Goal: Information Seeking & Learning: Learn about a topic

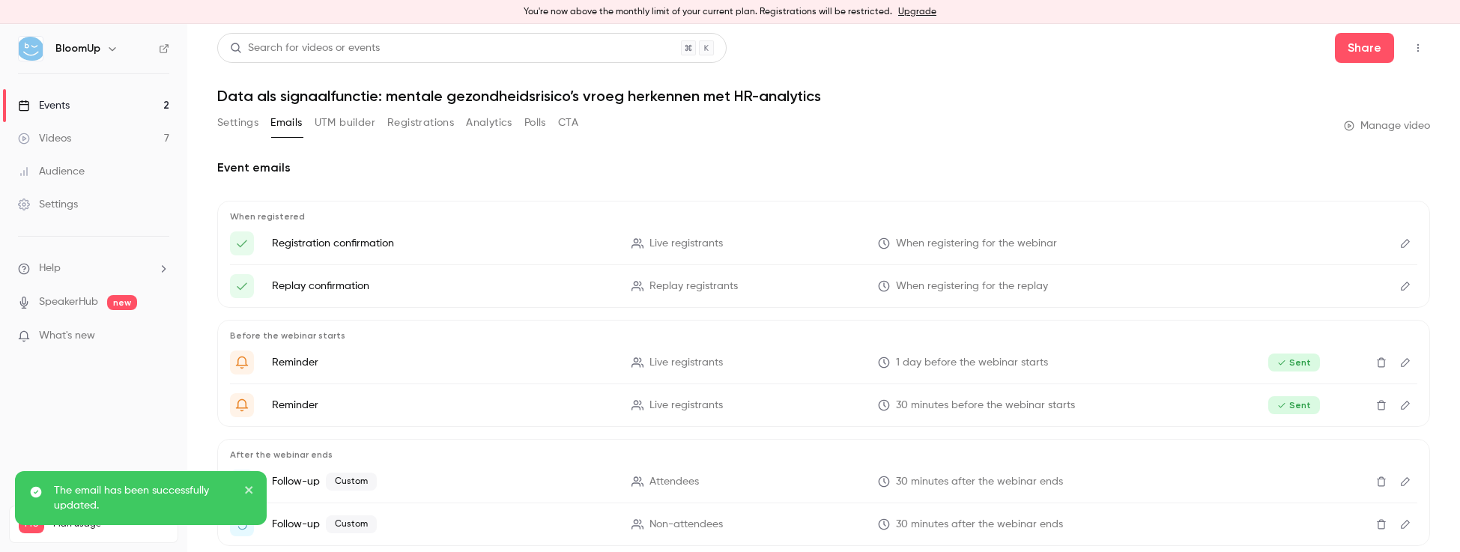
scroll to position [81, 0]
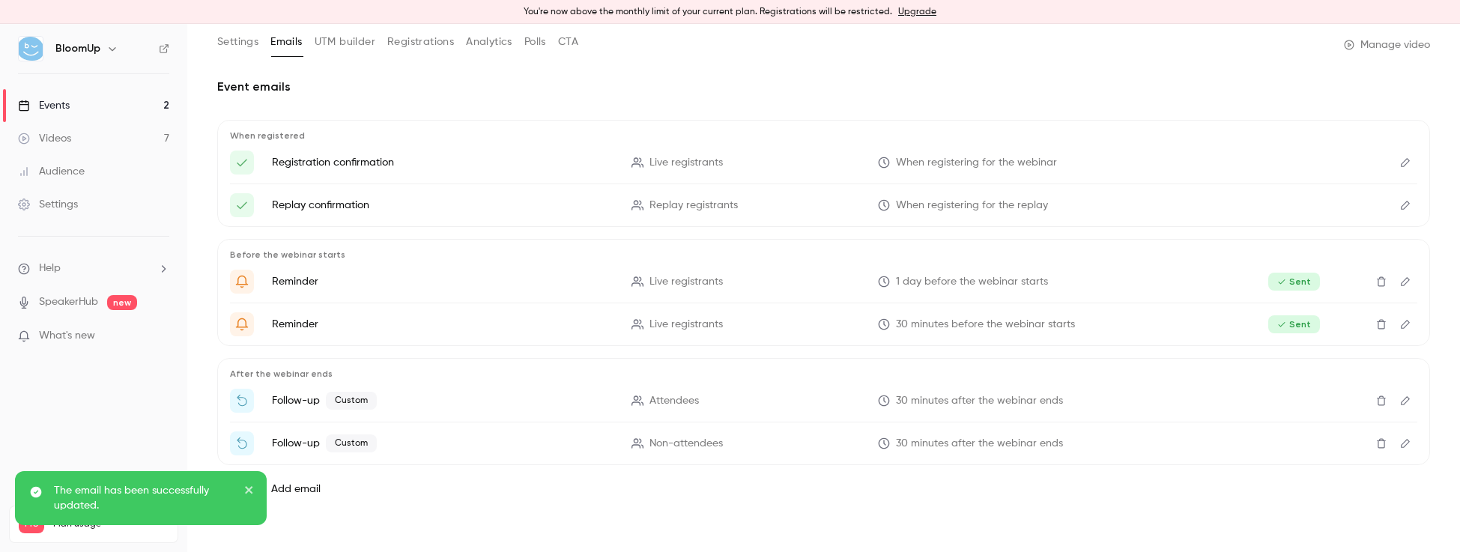
click at [136, 103] on link "Events 2" at bounding box center [93, 105] width 187 height 33
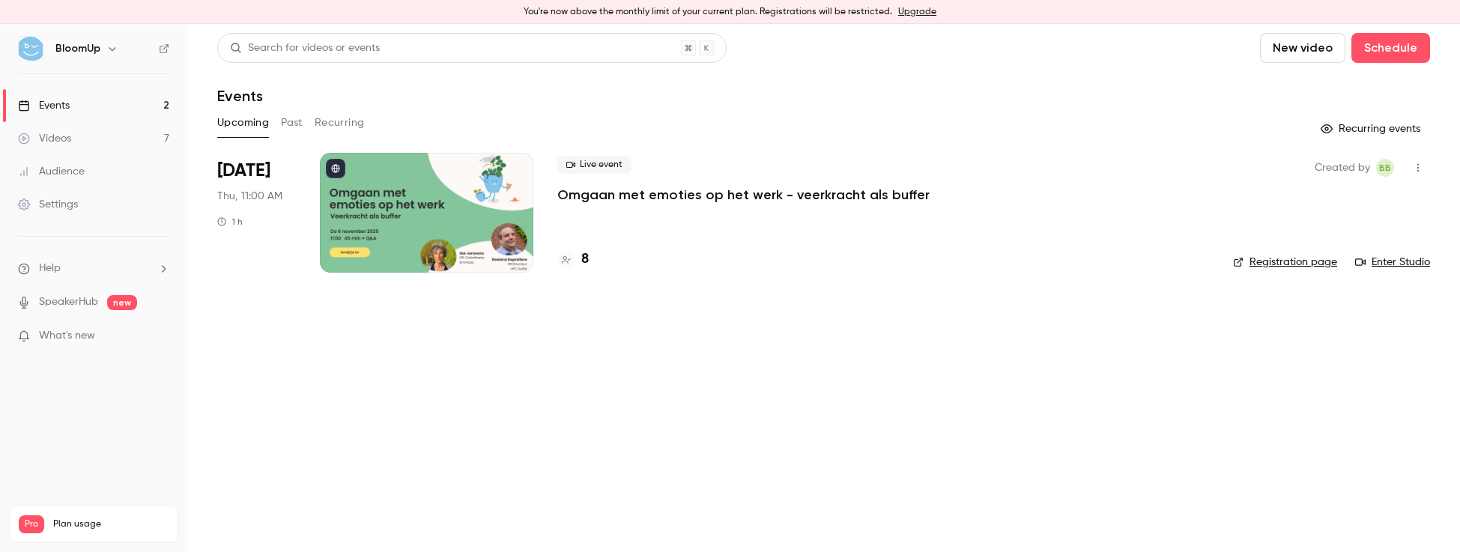
click at [281, 116] on button "Past" at bounding box center [292, 123] width 22 height 24
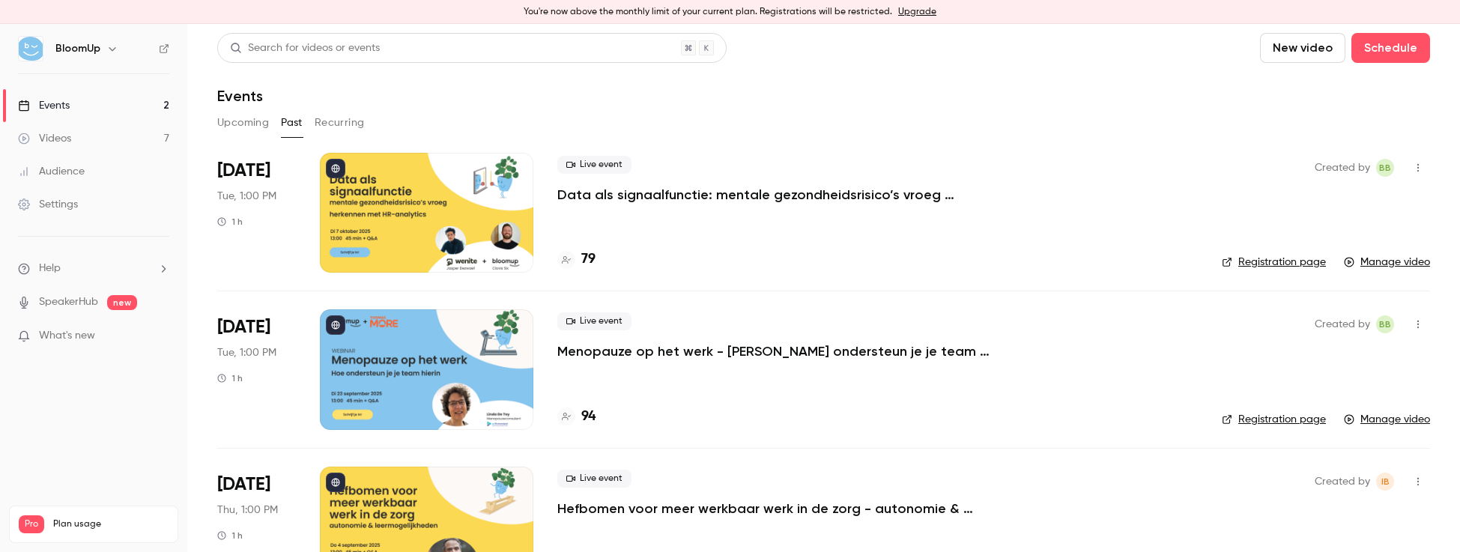
click at [684, 190] on p "Data als signaalfunctie: mentale gezondheidsrisico’s vroeg herkennen met HR-ana…" at bounding box center [781, 195] width 449 height 18
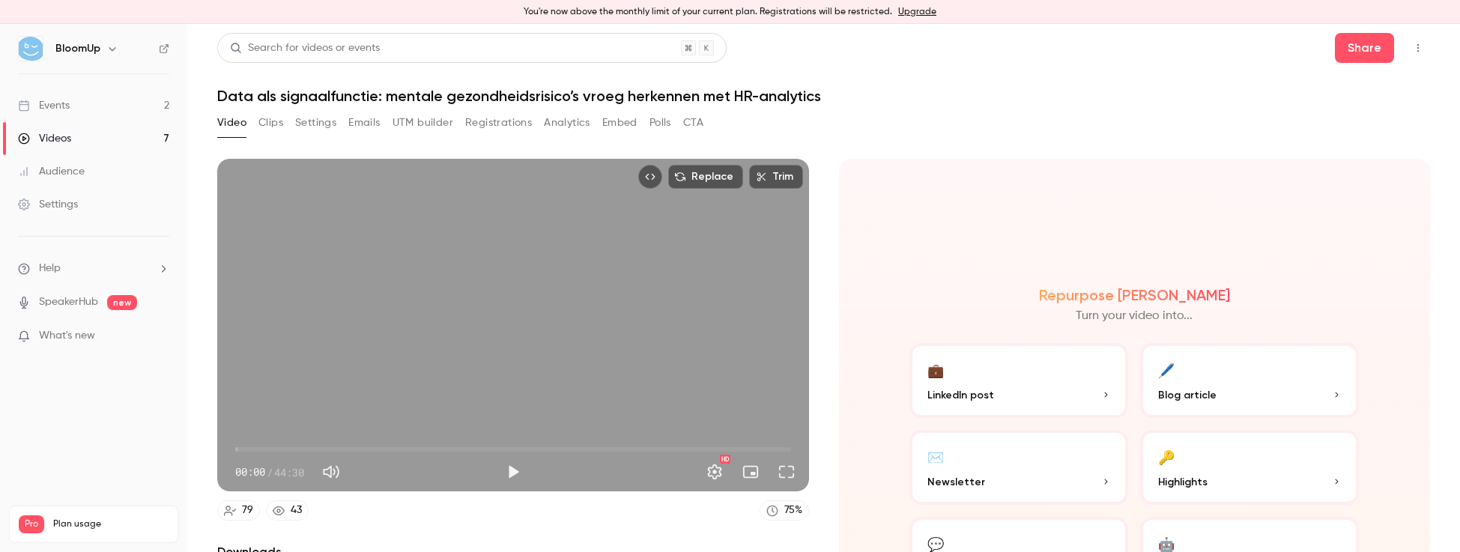
click at [548, 119] on button "Analytics" at bounding box center [567, 123] width 46 height 24
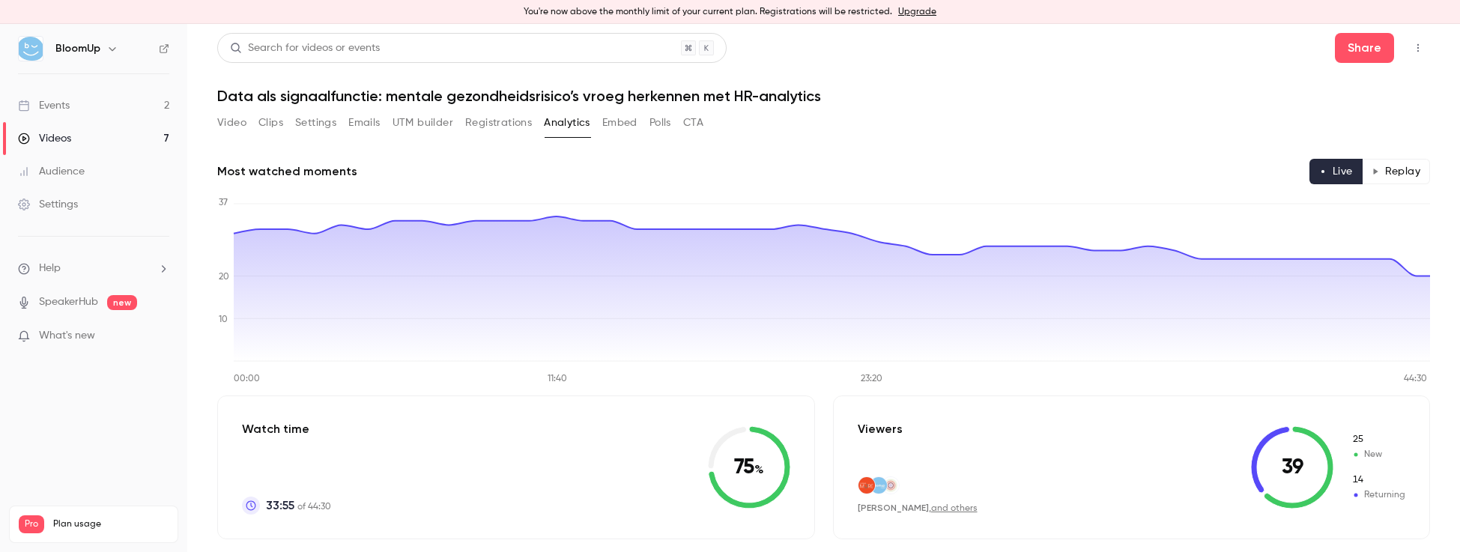
click at [1385, 175] on button "Replay" at bounding box center [1396, 171] width 68 height 25
